Goal: Task Accomplishment & Management: Manage account settings

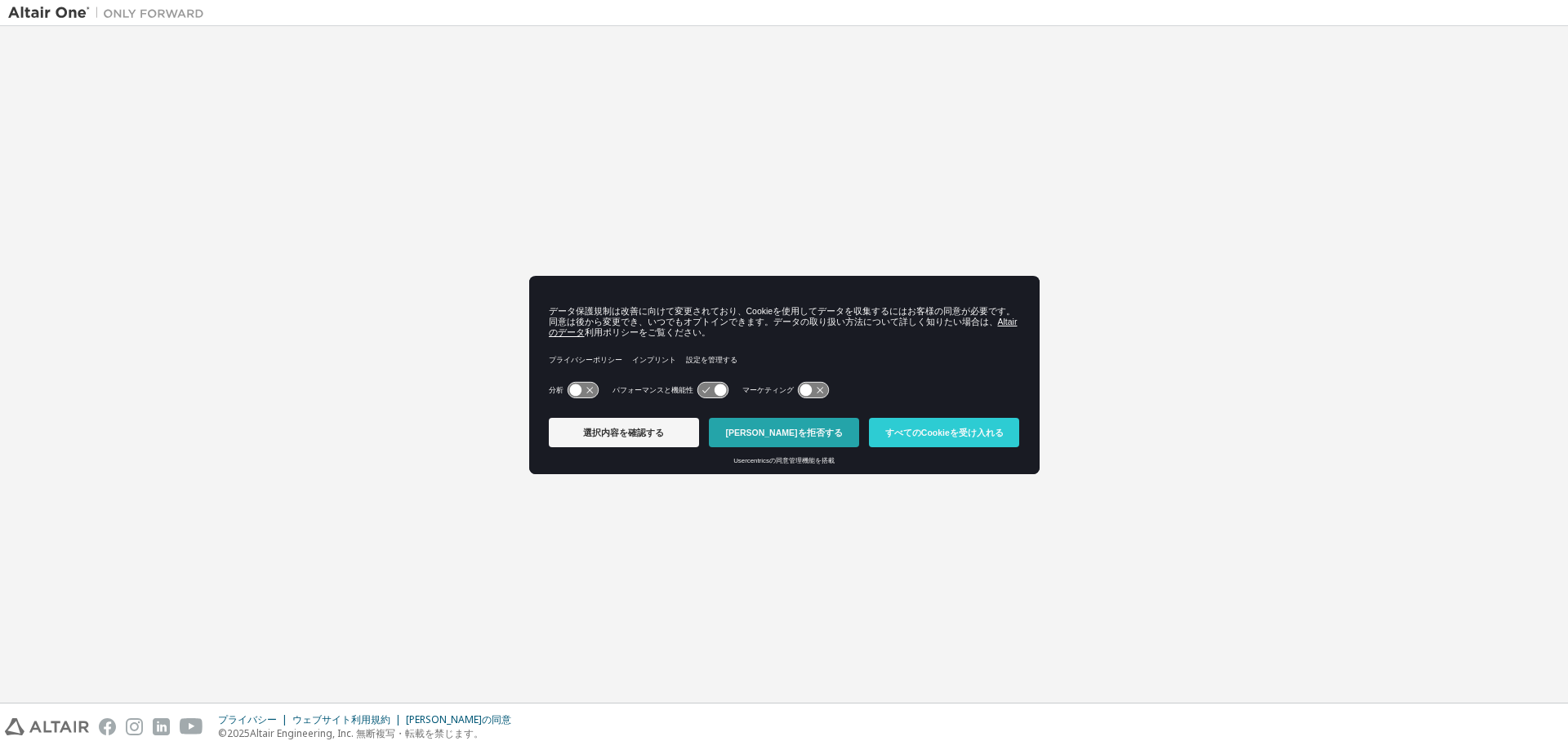
click at [798, 429] on font "[PERSON_NAME]を拒否する" at bounding box center [784, 433] width 117 height 10
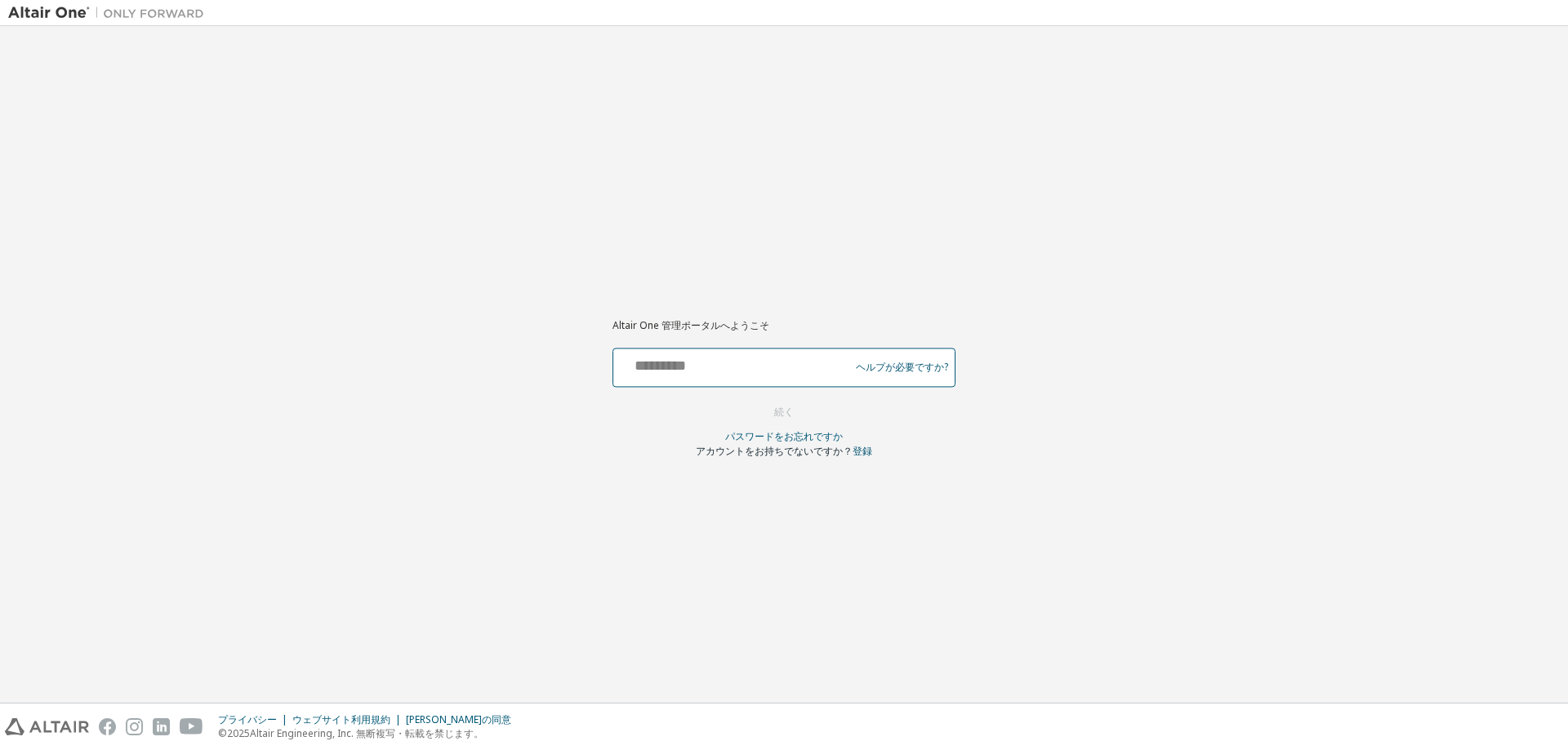
click at [722, 357] on input "text" at bounding box center [733, 364] width 228 height 24
type input "**********"
click at [775, 414] on font "続く" at bounding box center [784, 412] width 20 height 14
